Goal: Find specific page/section: Find specific page/section

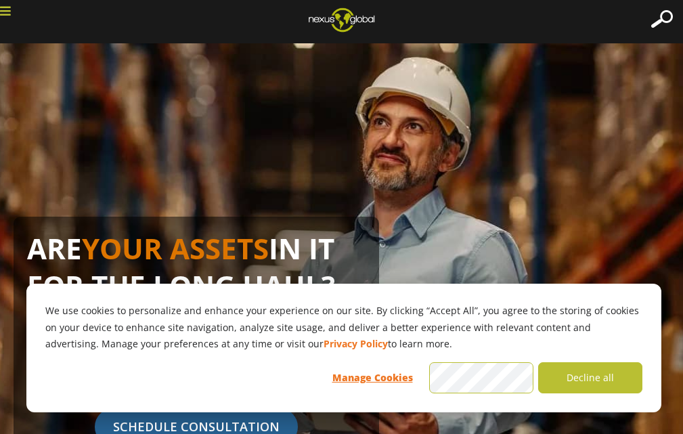
drag, startPoint x: 686, startPoint y: 24, endPoint x: 681, endPoint y: -9, distance: 34.2
click at [681, 0] on html "We use cookies to personalize and enhance your experience on our site. By click…" at bounding box center [341, 217] width 683 height 434
click at [7, 7] on icon at bounding box center [5, 11] width 11 height 12
click at [0, 14] on icon at bounding box center [5, 11] width 11 height 12
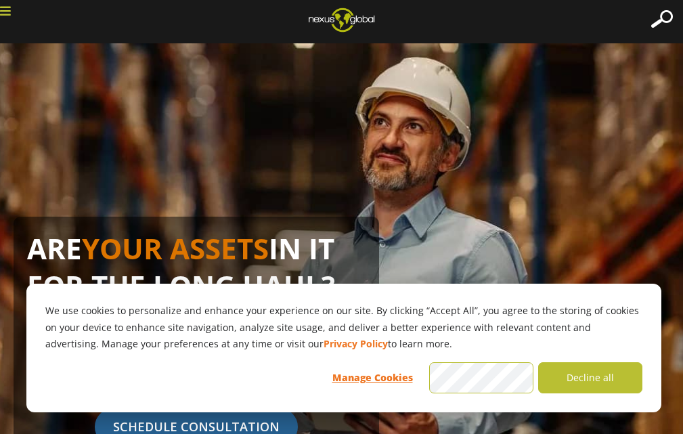
click at [0, 14] on icon at bounding box center [5, 11] width 11 height 12
click at [3, 16] on icon at bounding box center [5, 11] width 11 height 12
click at [584, 365] on button "Decline all" at bounding box center [590, 377] width 104 height 31
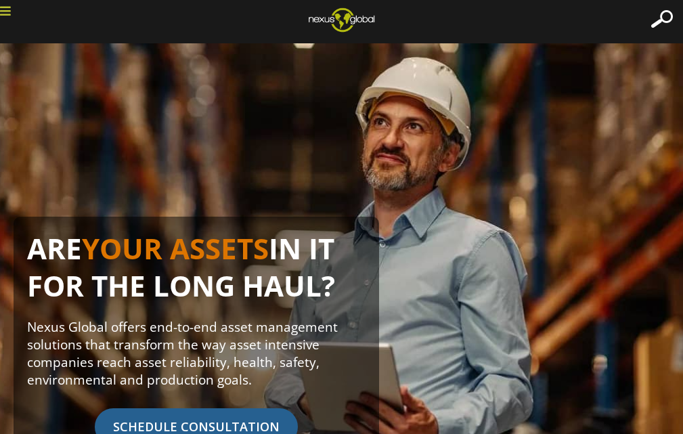
click at [7, 12] on icon at bounding box center [5, 11] width 11 height 12
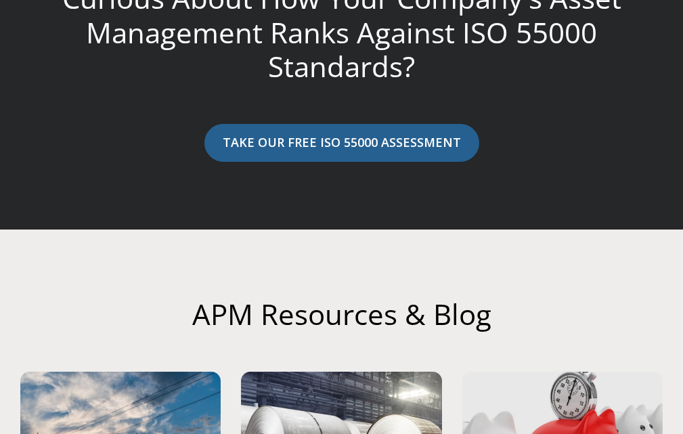
scroll to position [6014, 0]
